Goal: Information Seeking & Learning: Learn about a topic

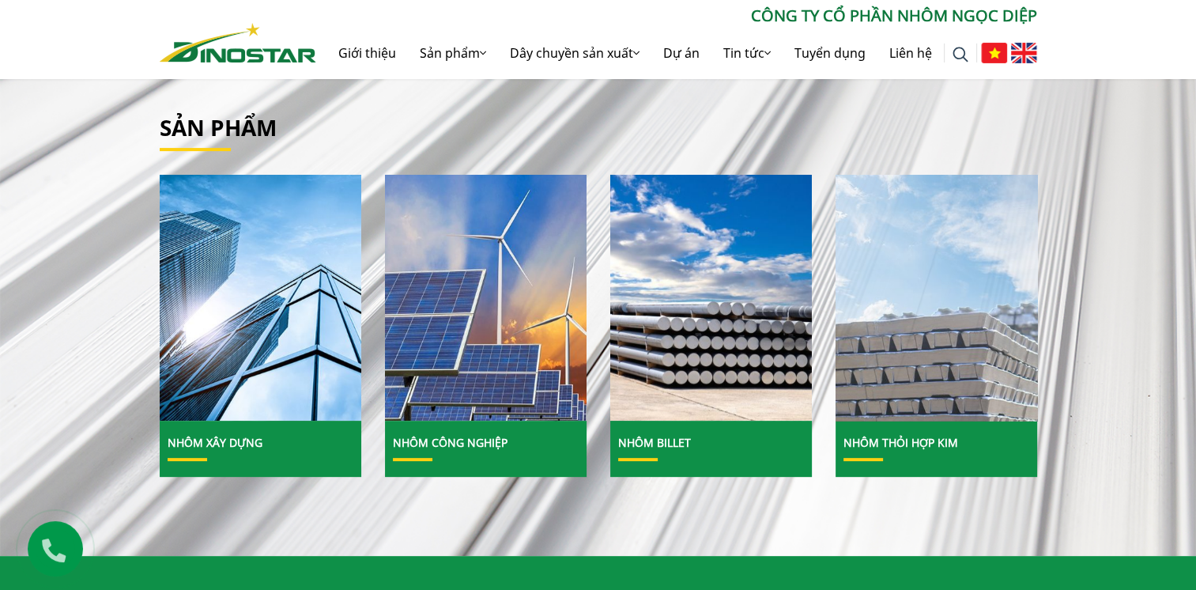
click at [905, 321] on img at bounding box center [937, 298] width 216 height 264
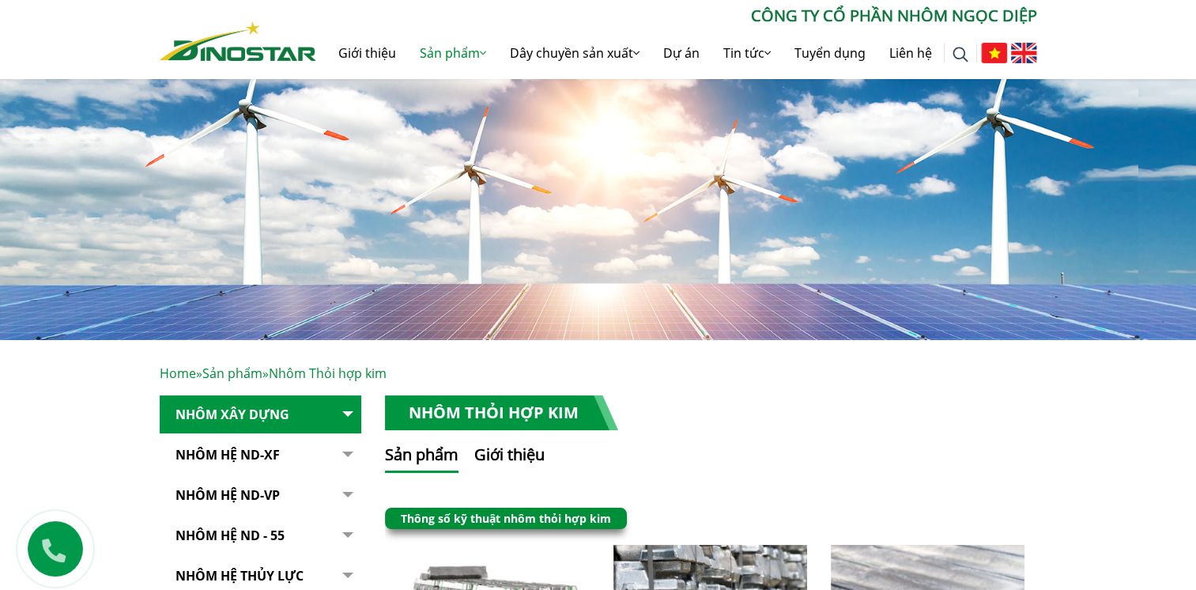
scroll to position [395, 0]
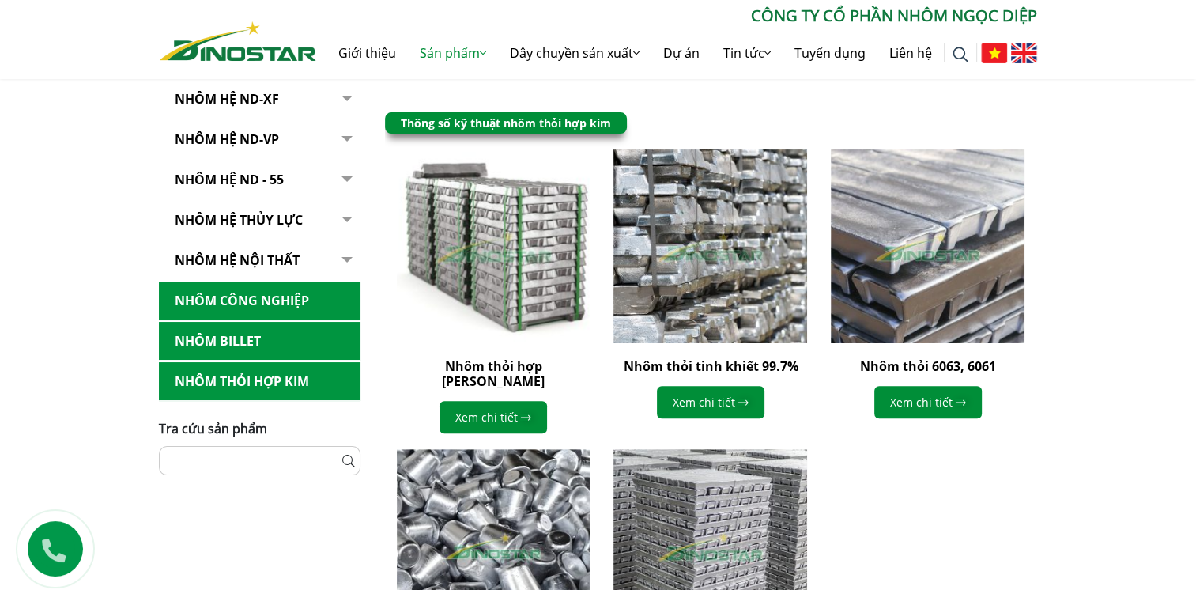
drag, startPoint x: 538, startPoint y: 288, endPoint x: 528, endPoint y: 277, distance: 14.6
click at [538, 287] on img at bounding box center [493, 246] width 213 height 213
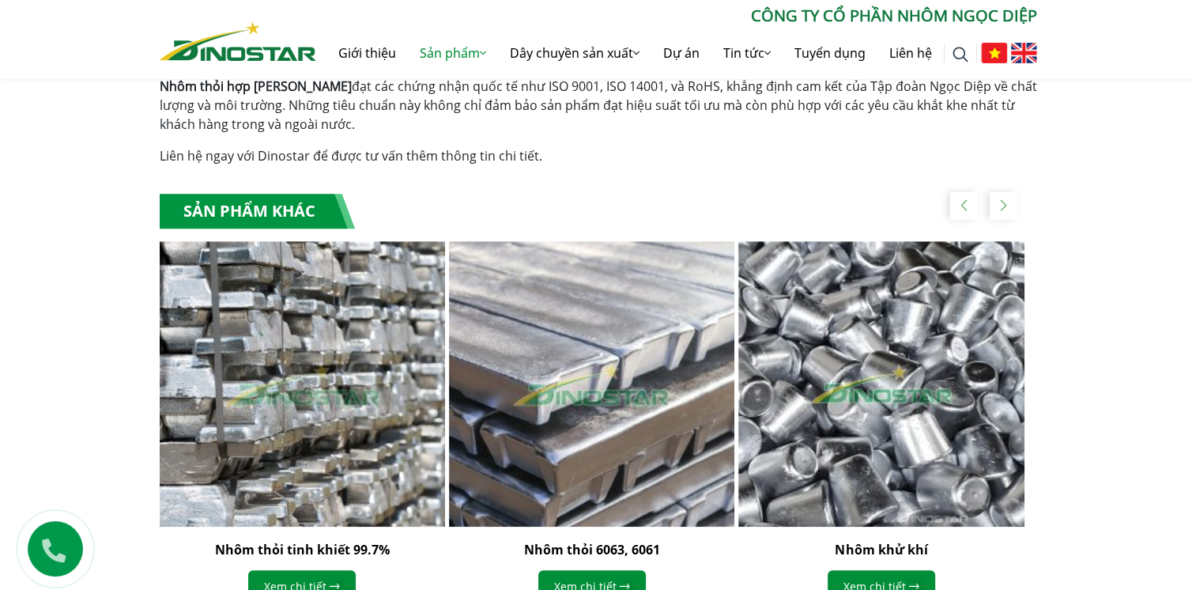
scroll to position [1265, 0]
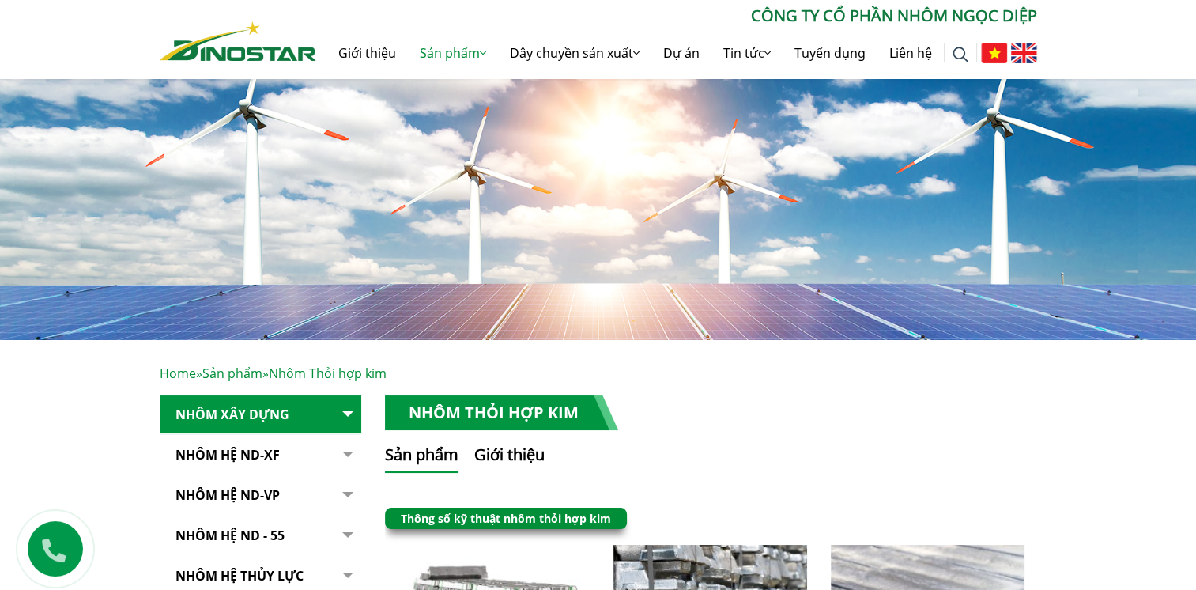
scroll to position [237, 0]
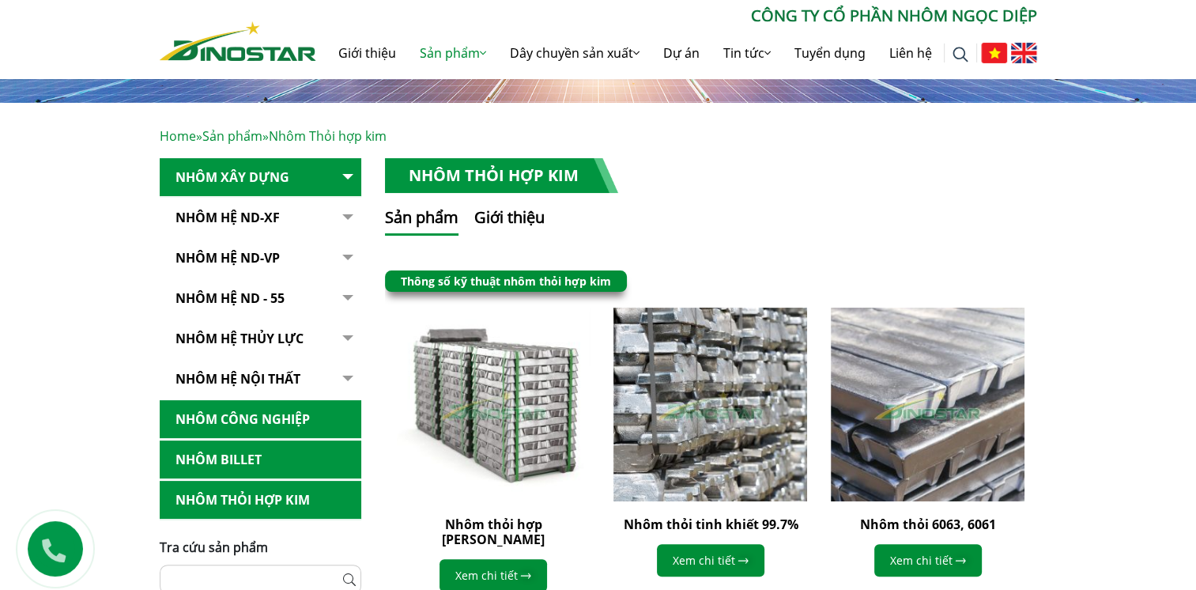
click at [246, 420] on link "Nhôm Công nghiệp" at bounding box center [261, 419] width 202 height 39
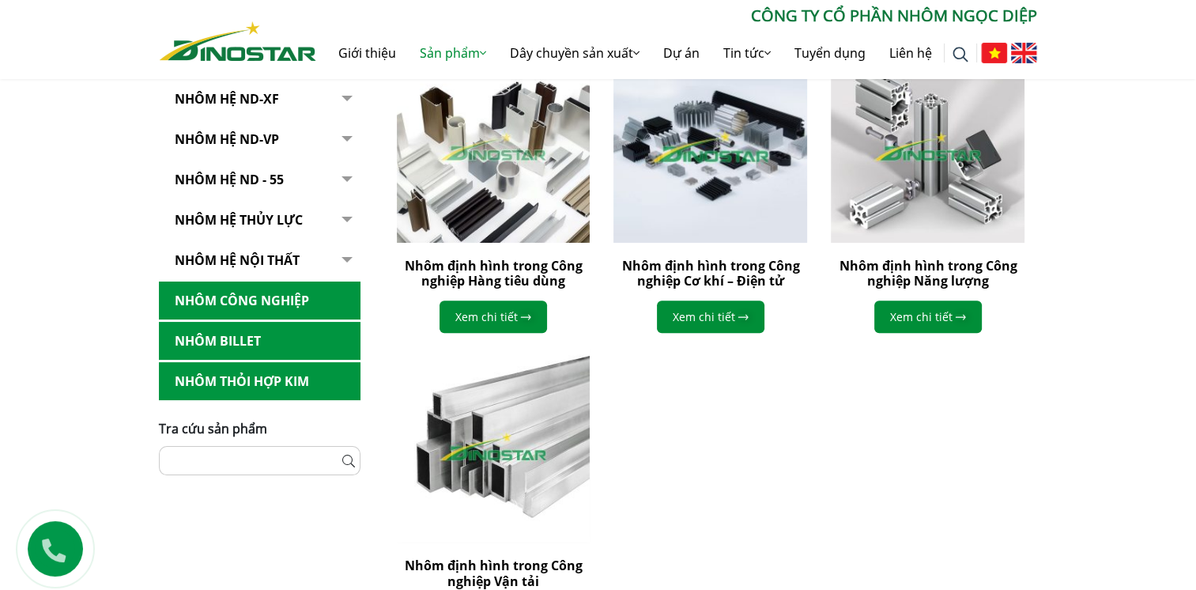
click at [736, 214] on img at bounding box center [710, 146] width 213 height 213
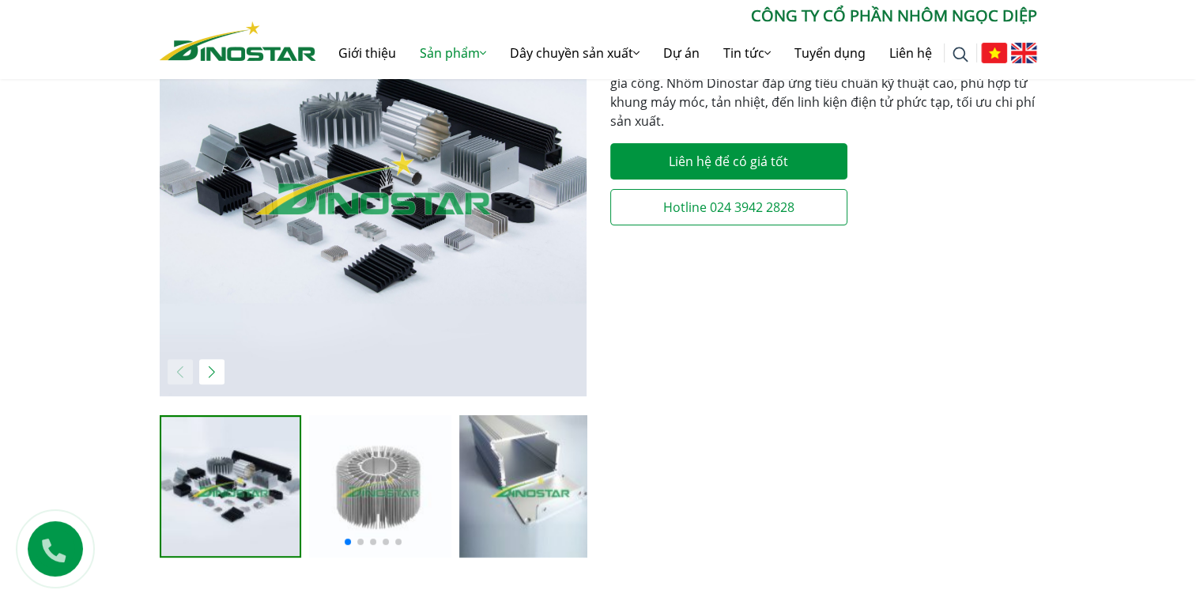
scroll to position [387, 0]
